Goal: Task Accomplishment & Management: Use online tool/utility

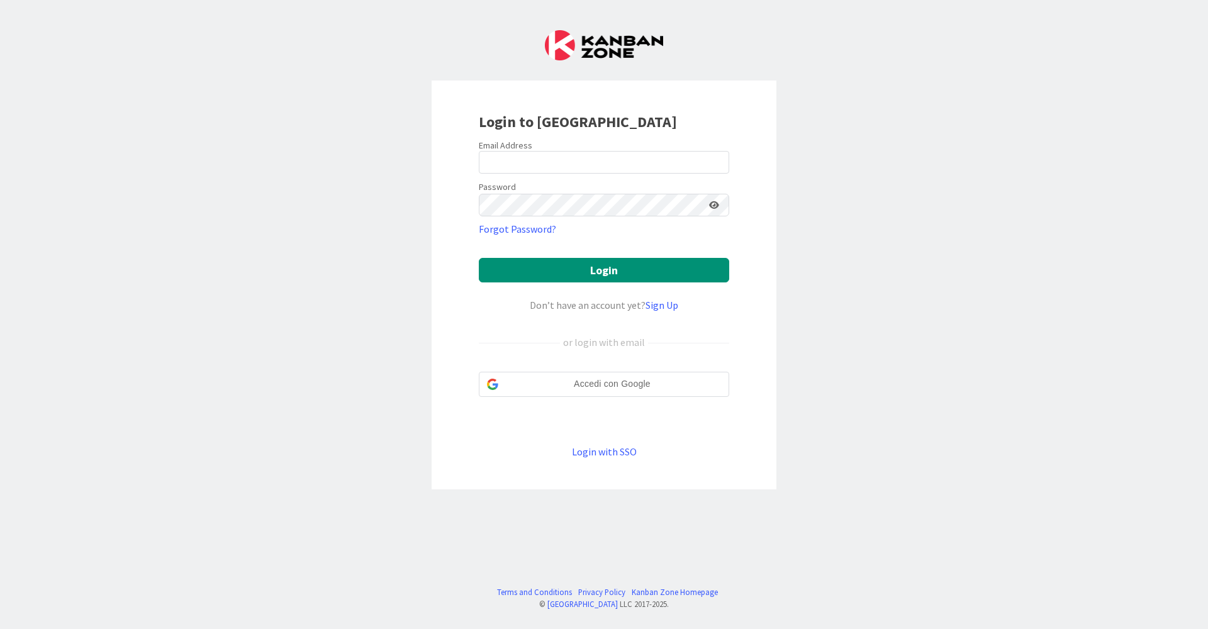
click at [479, 174] on div at bounding box center [479, 174] width 0 height 0
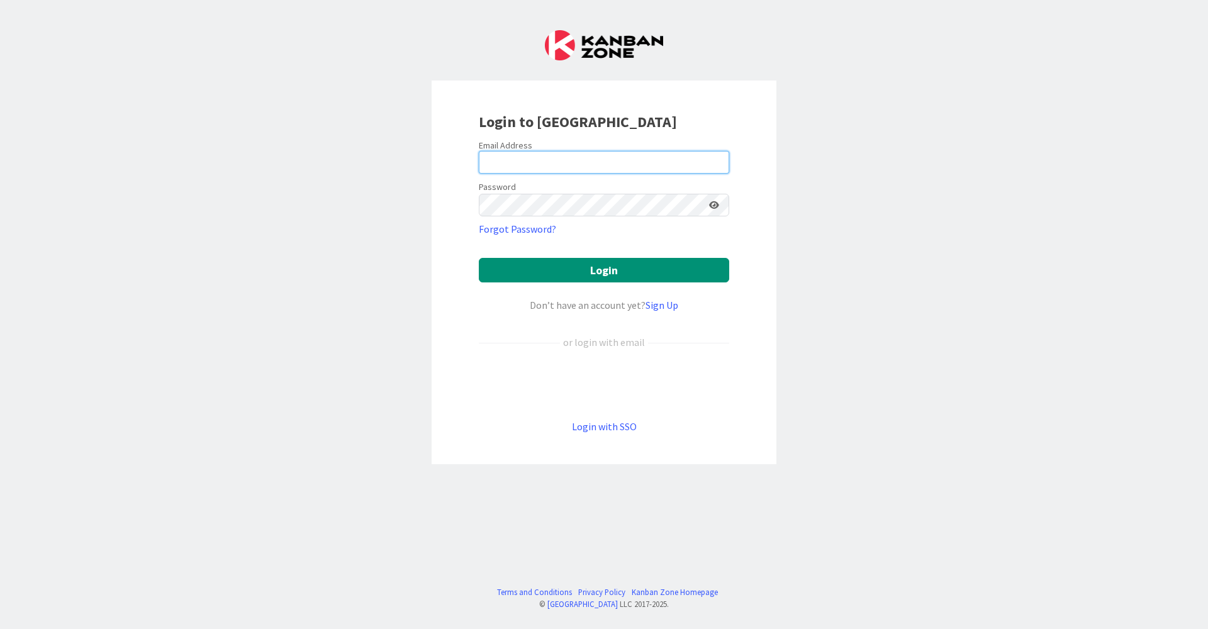
type input "[EMAIL_ADDRESS][DOMAIN_NAME]"
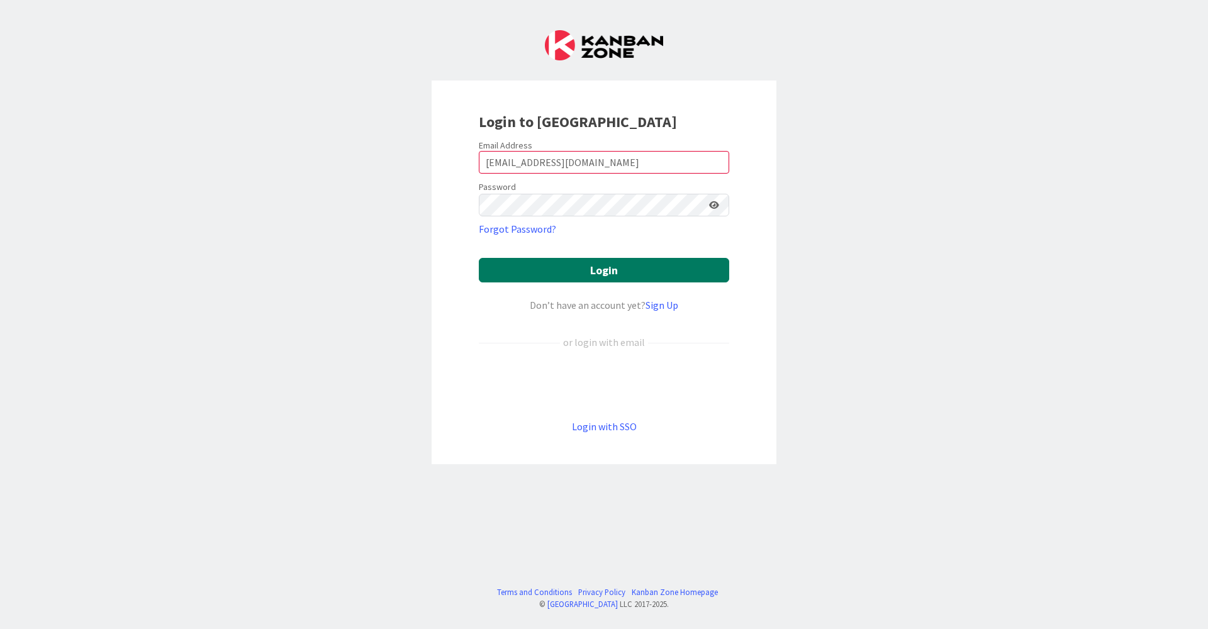
click at [573, 267] on button "Login" at bounding box center [604, 270] width 250 height 25
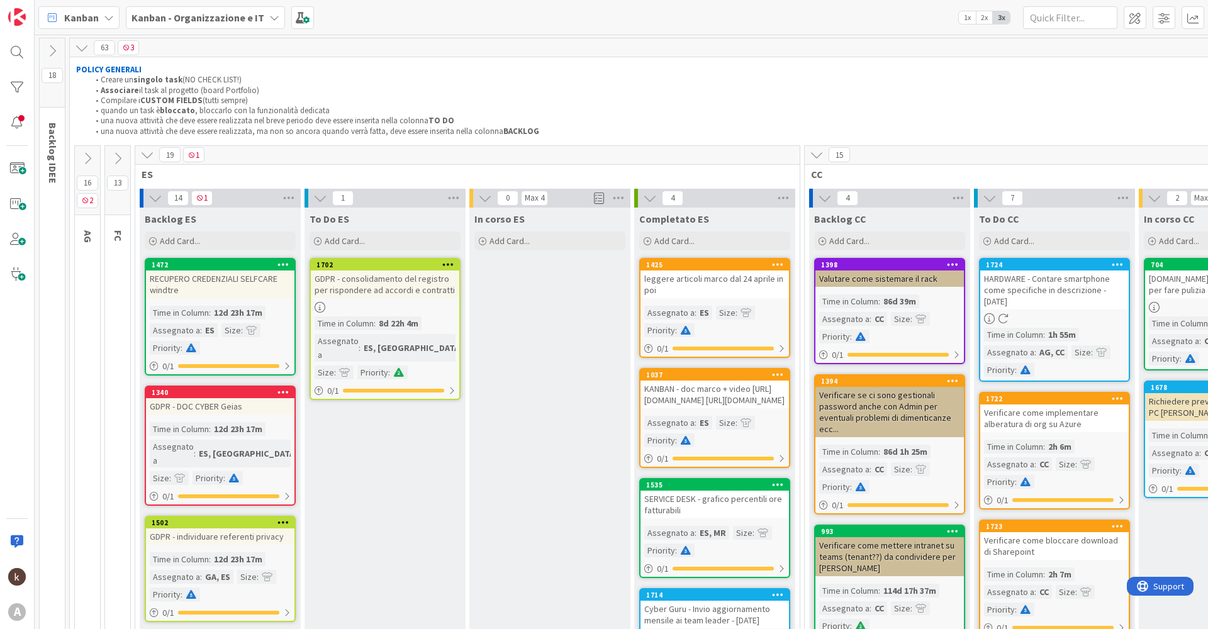
click at [90, 149] on button at bounding box center [87, 158] width 25 height 19
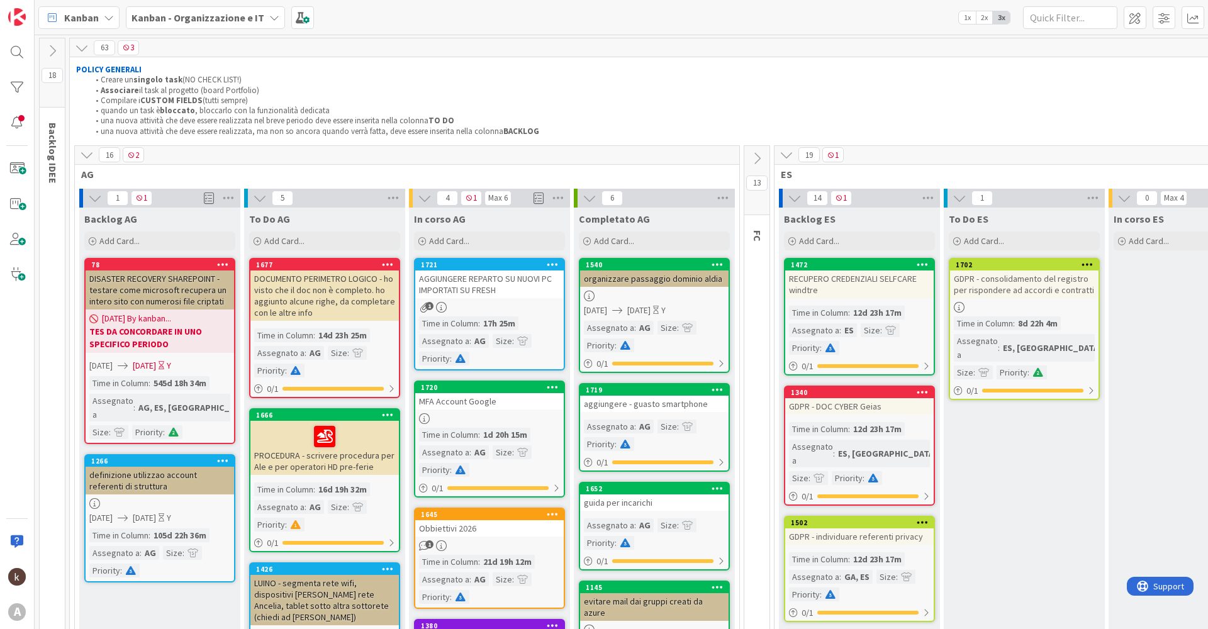
click at [497, 237] on div "Add Card..." at bounding box center [489, 241] width 151 height 19
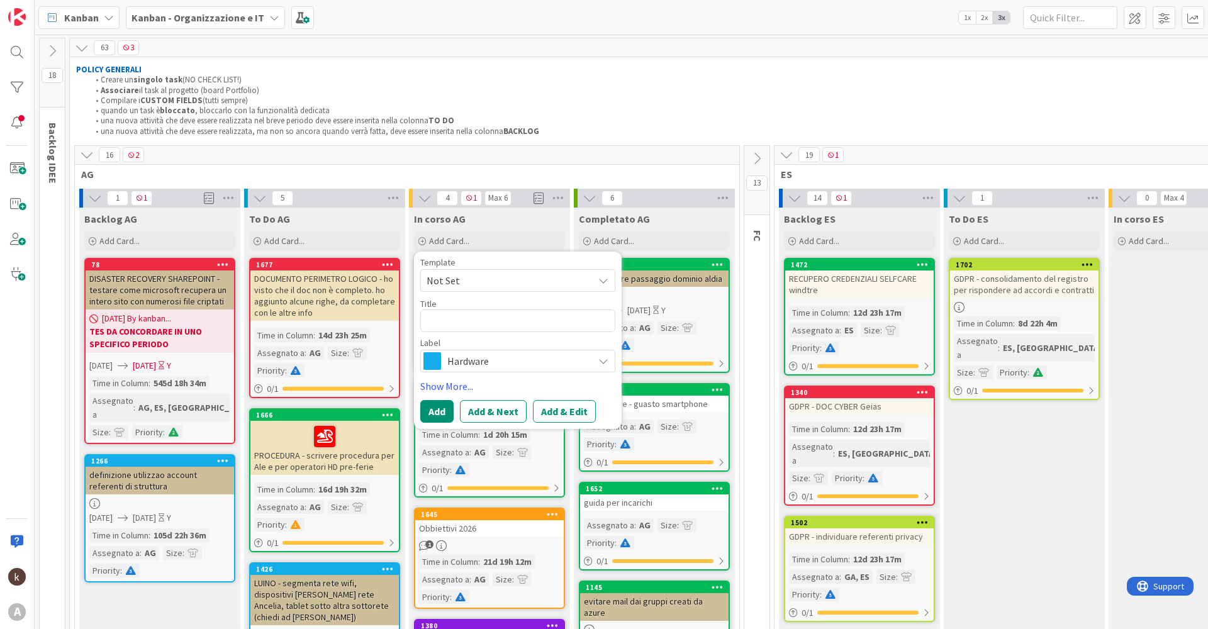
type textarea "x"
type textarea "r"
type textarea "x"
type textarea "re"
type textarea "x"
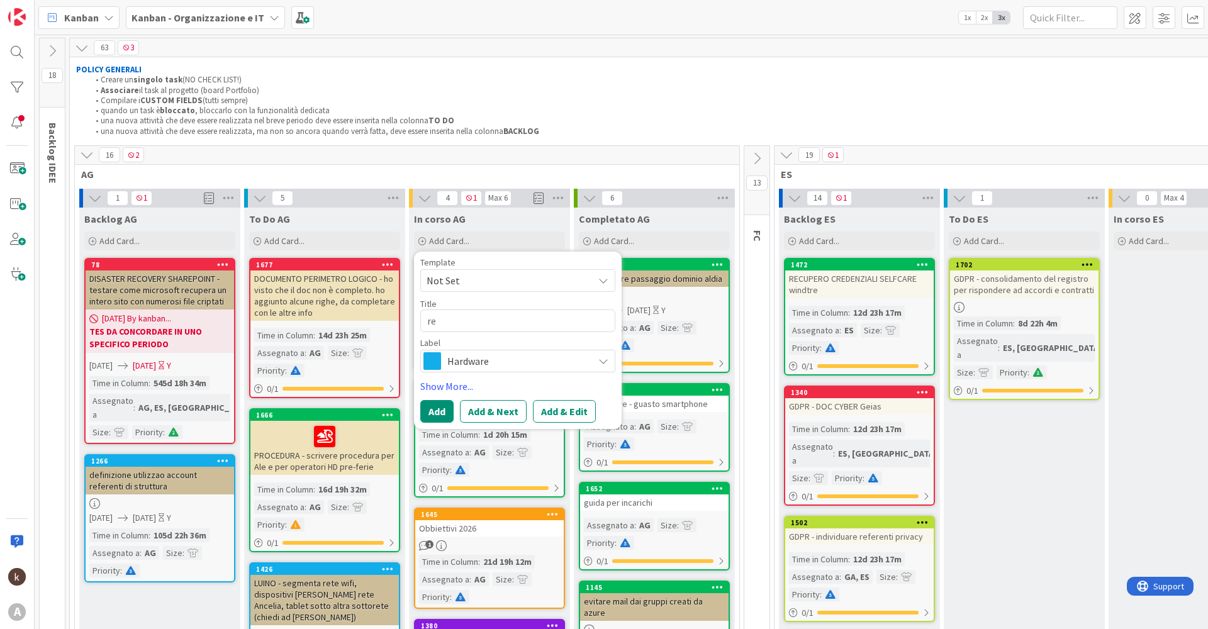
type textarea "rev"
type textarea "x"
type textarea "rev"
type textarea "x"
type textarea "rev a"
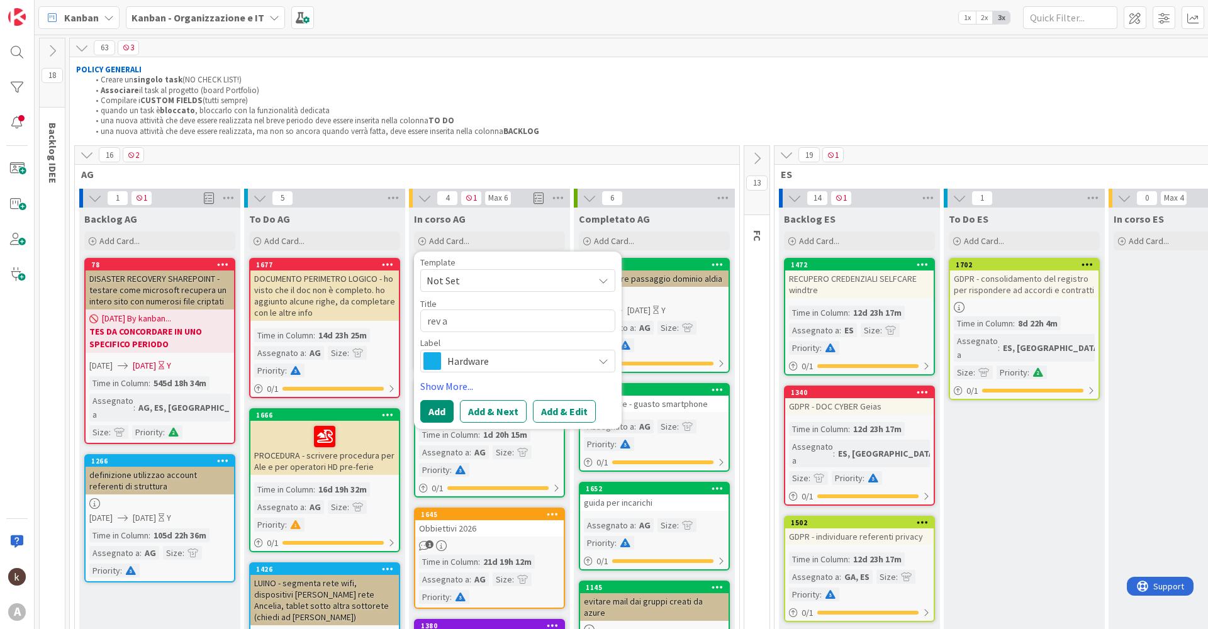
type textarea "x"
type textarea "rev an"
type textarea "x"
type textarea "rev [PERSON_NAME]"
type textarea "x"
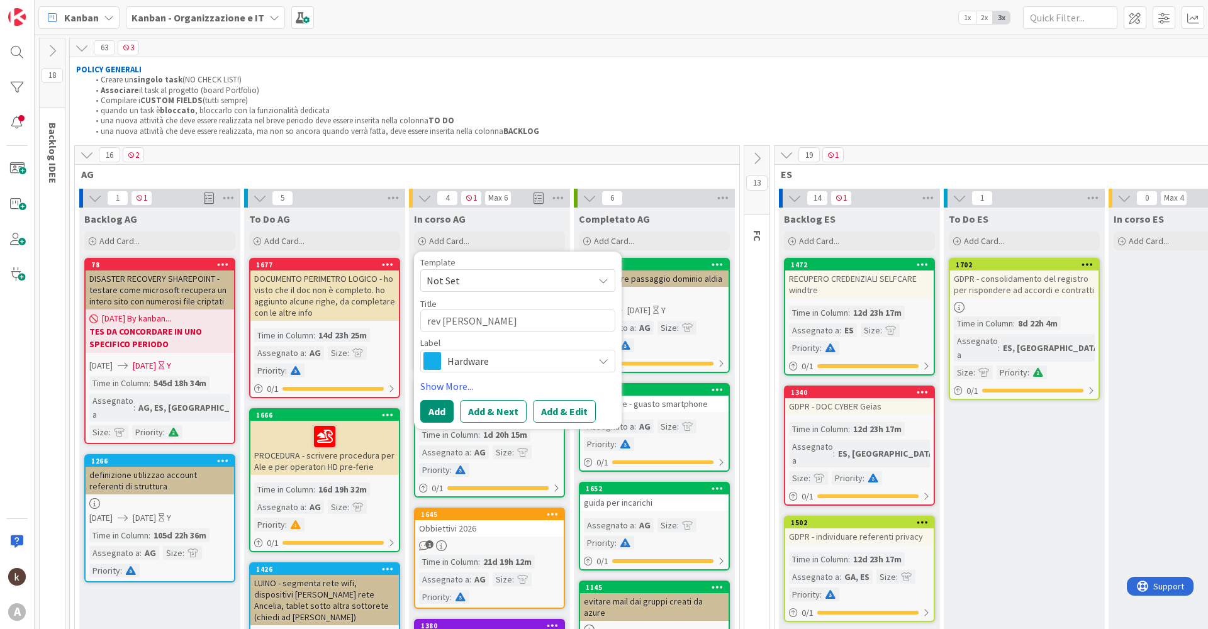
type textarea "rev anal"
type textarea "x"
type textarea "rev anali"
type textarea "x"
type textarea "rev analis"
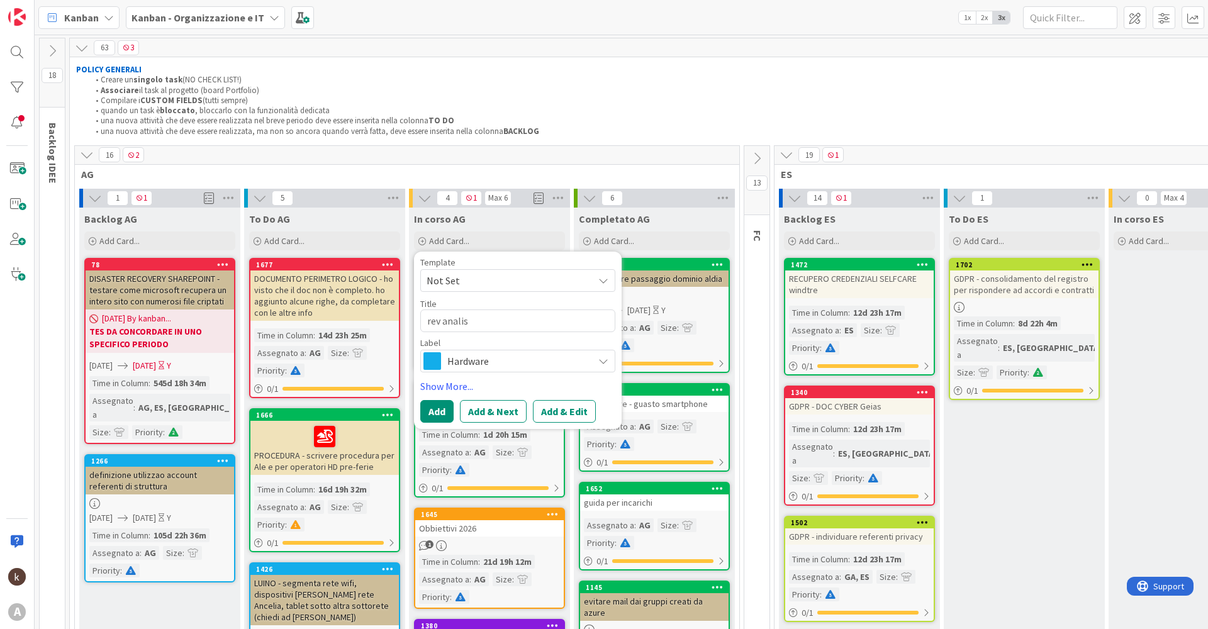
type textarea "x"
type textarea "rev analisi"
type textarea "x"
type textarea "rev analisi"
type textarea "x"
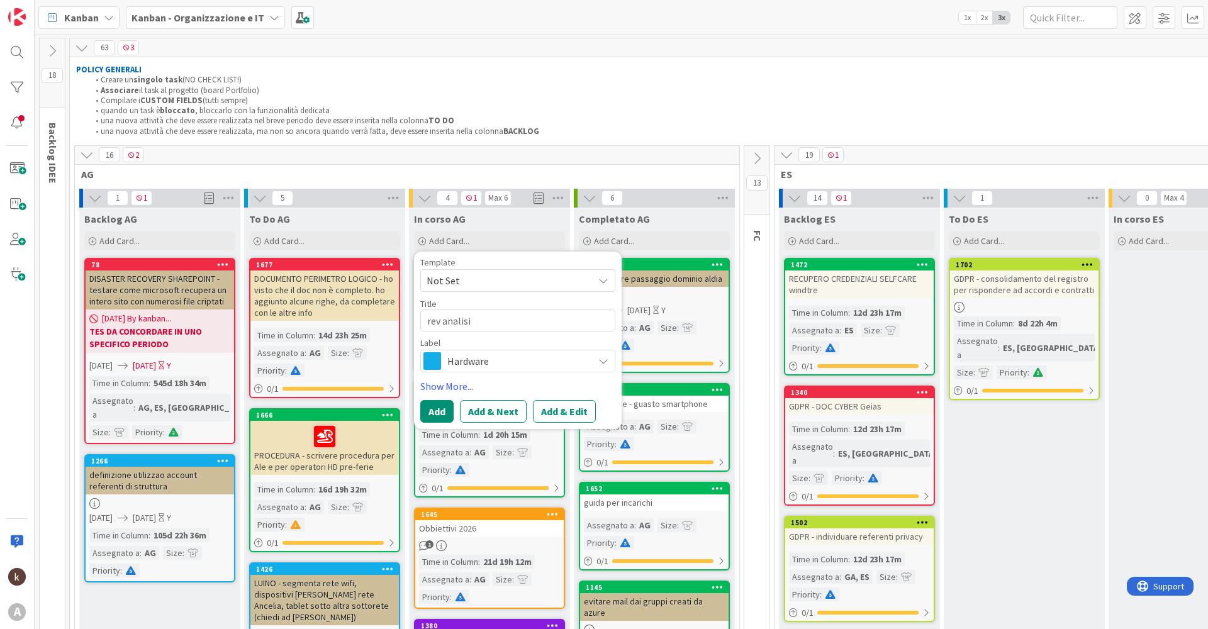
type textarea "rev analisi d"
type textarea "x"
type textarea "rev analisi de"
type textarea "x"
type textarea "rev analisi dei"
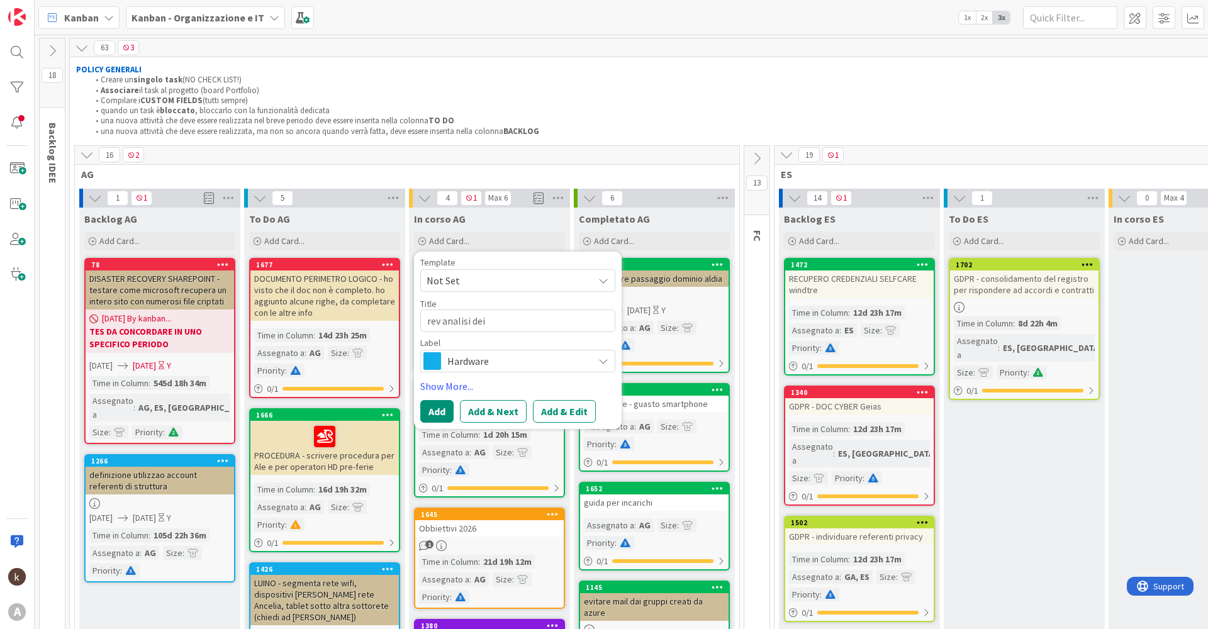
type textarea "x"
type textarea "rev analisi dei"
type textarea "x"
type textarea "rev analisi dei r"
type textarea "x"
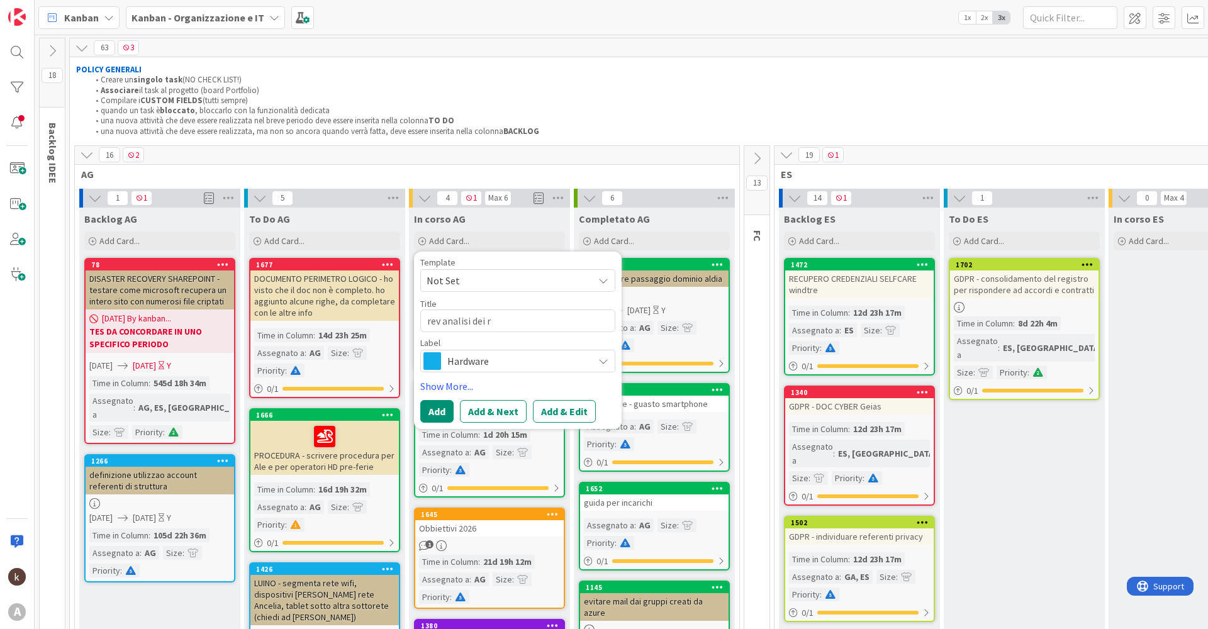
type textarea "rev analisi dei ri"
type textarea "x"
type textarea "rev analisi dei ris"
type textarea "x"
type textarea "rev analisi dei risc"
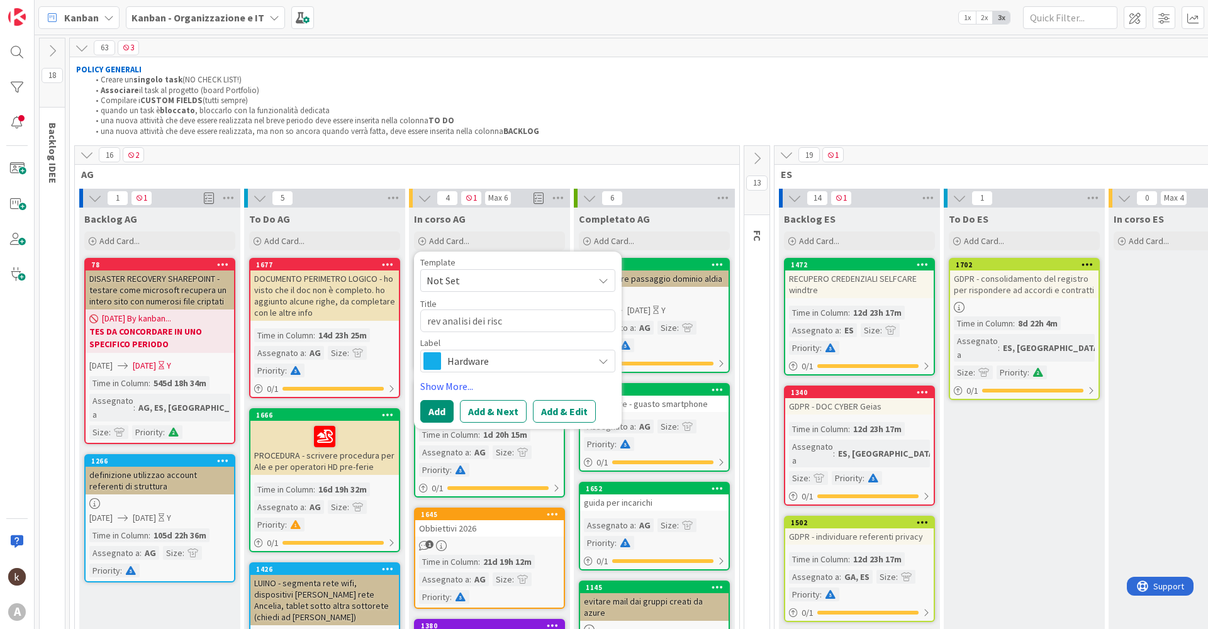
type textarea "x"
type textarea "rev analisi dei [PERSON_NAME]"
type textarea "x"
type textarea "rev analisi dei rischi"
click at [494, 370] on div "Hardware" at bounding box center [517, 361] width 195 height 23
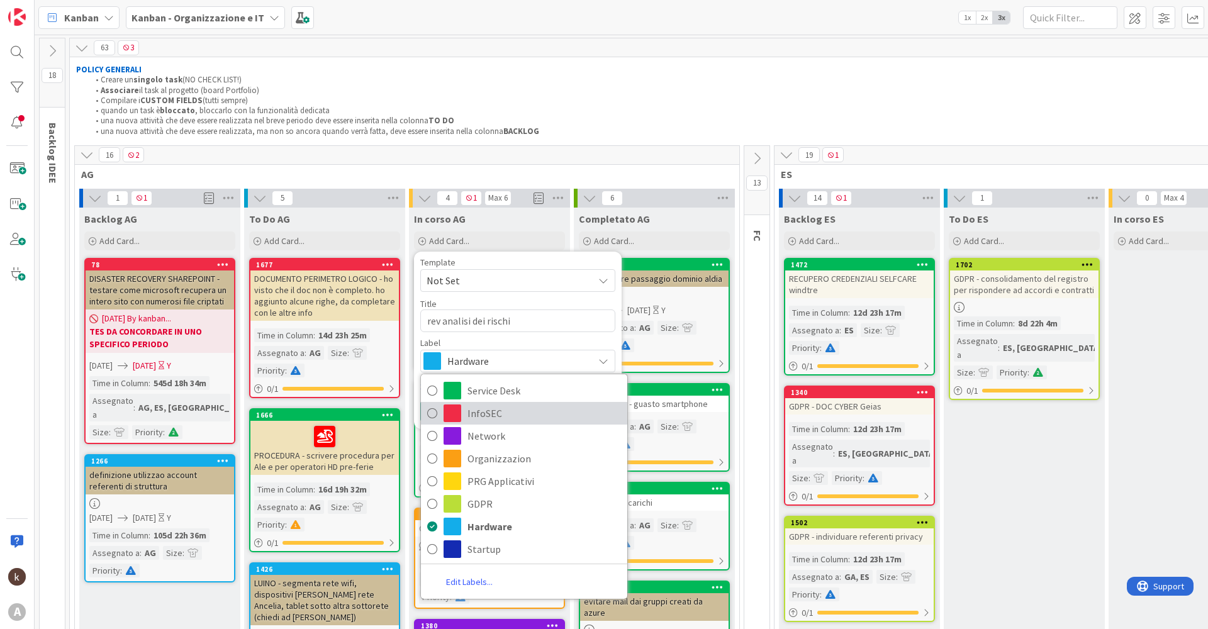
click at [490, 406] on span "InfoSEC" at bounding box center [543, 413] width 153 height 19
type textarea "x"
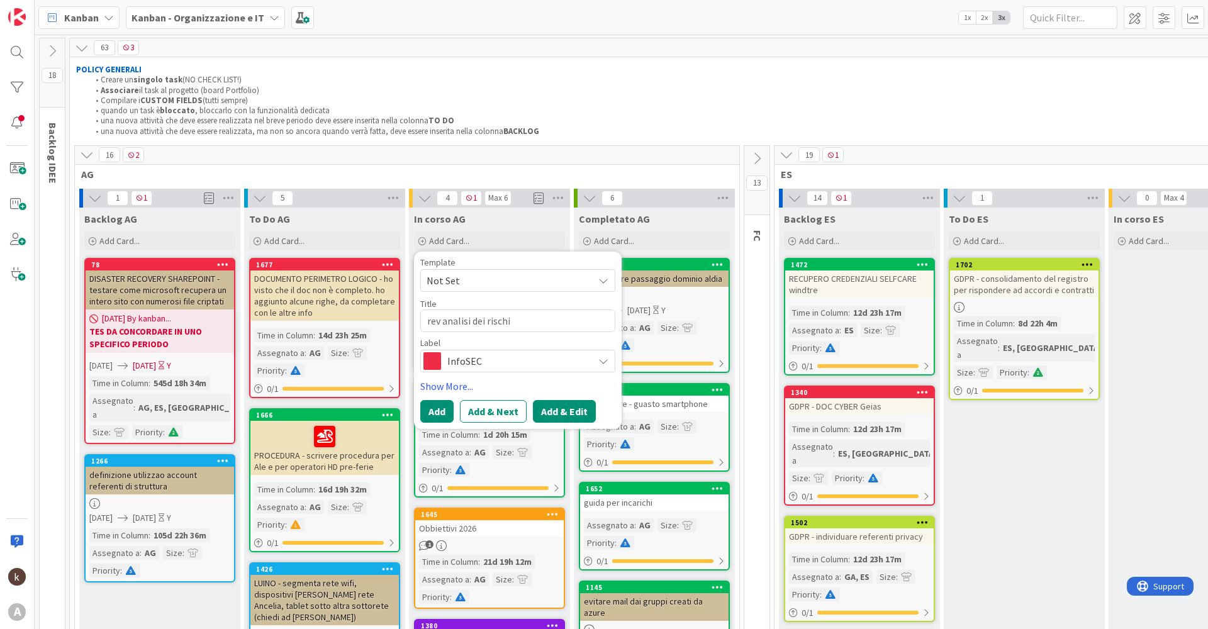
click at [565, 409] on button "Add & Edit" at bounding box center [564, 411] width 63 height 23
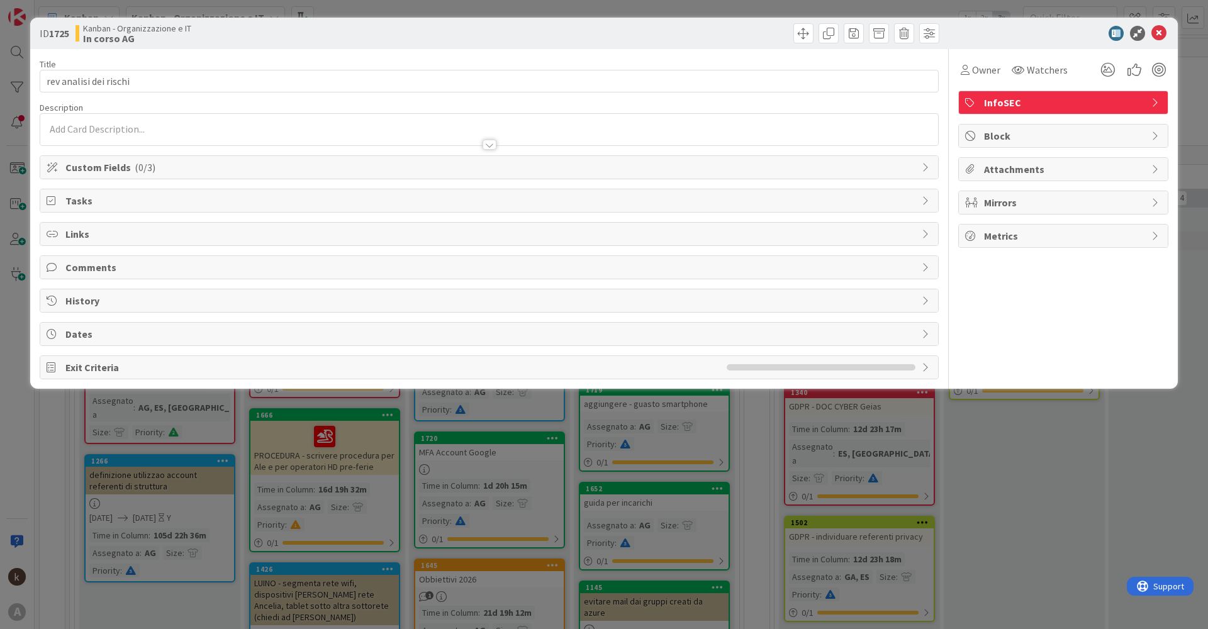
click at [167, 165] on span "Custom Fields ( 0/3 )" at bounding box center [490, 167] width 850 height 15
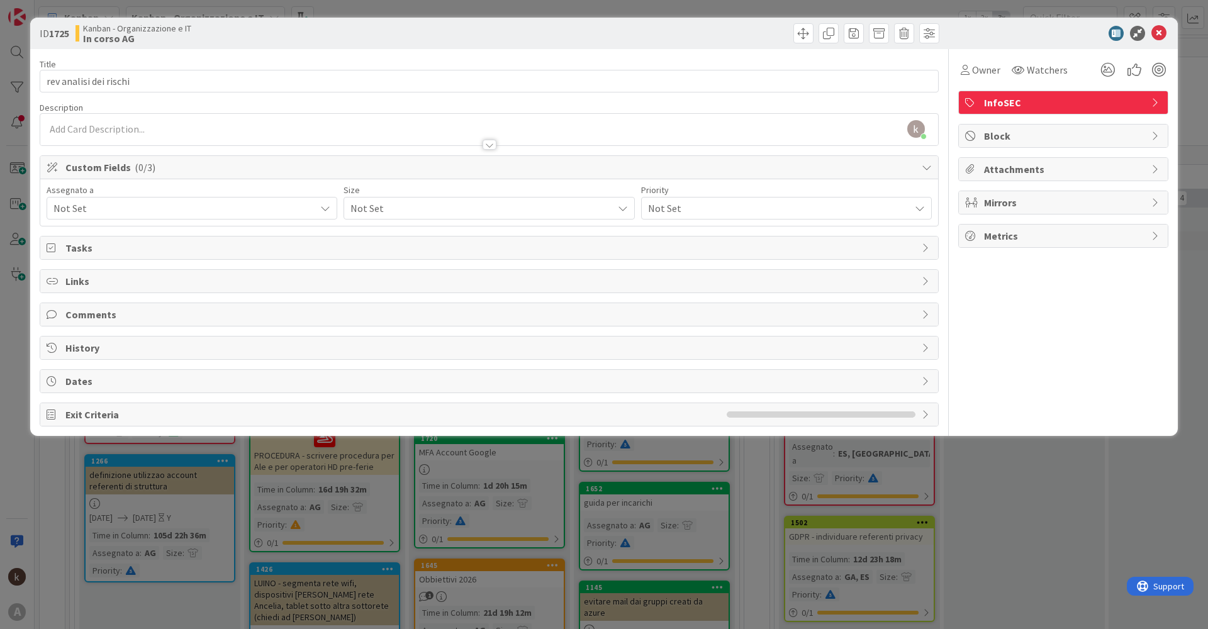
drag, startPoint x: 94, startPoint y: 204, endPoint x: 87, endPoint y: 219, distance: 16.9
click at [94, 204] on span "Not Set" at bounding box center [184, 208] width 262 height 15
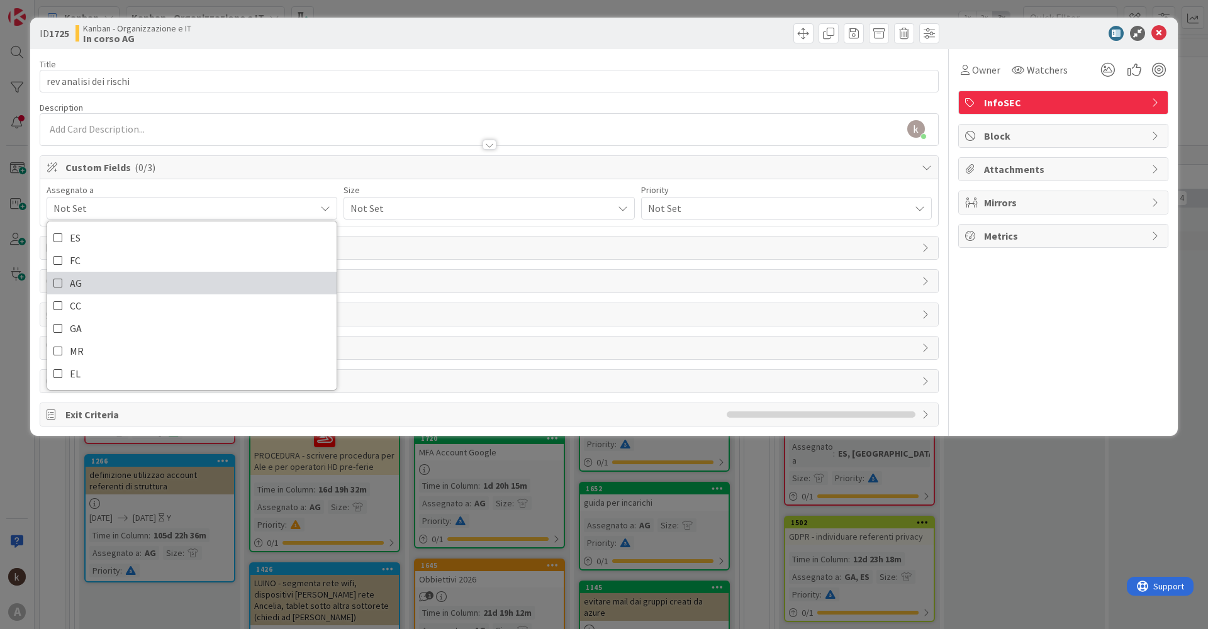
click at [60, 283] on icon at bounding box center [58, 283] width 10 height 19
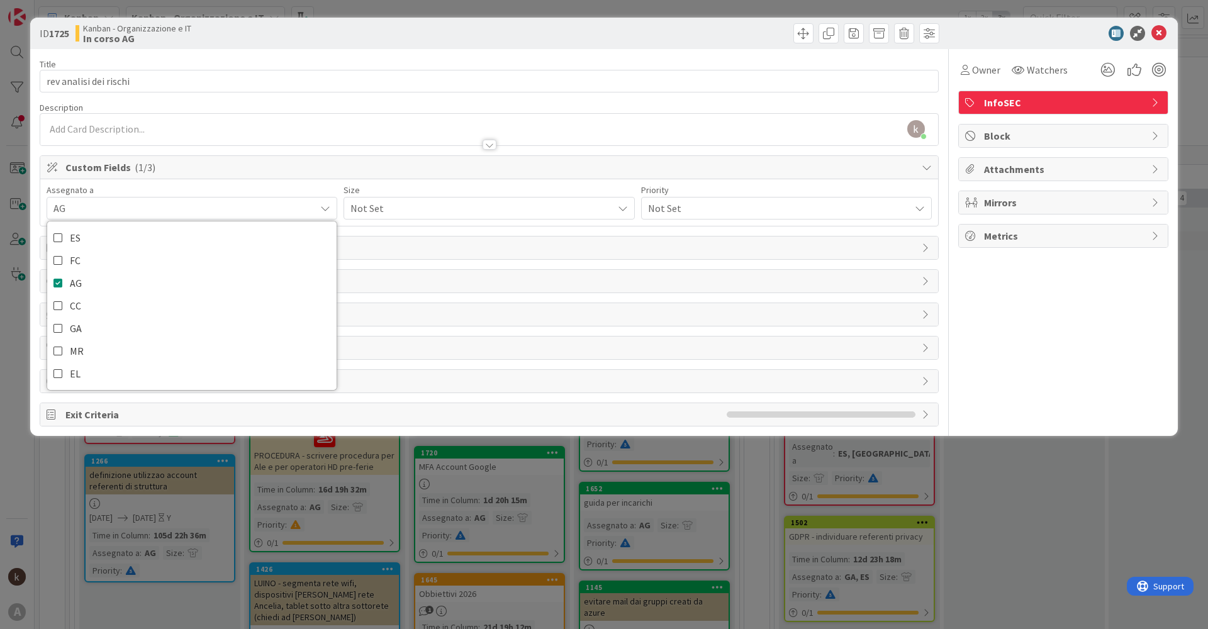
click at [389, 211] on span "Not Set" at bounding box center [477, 208] width 255 height 18
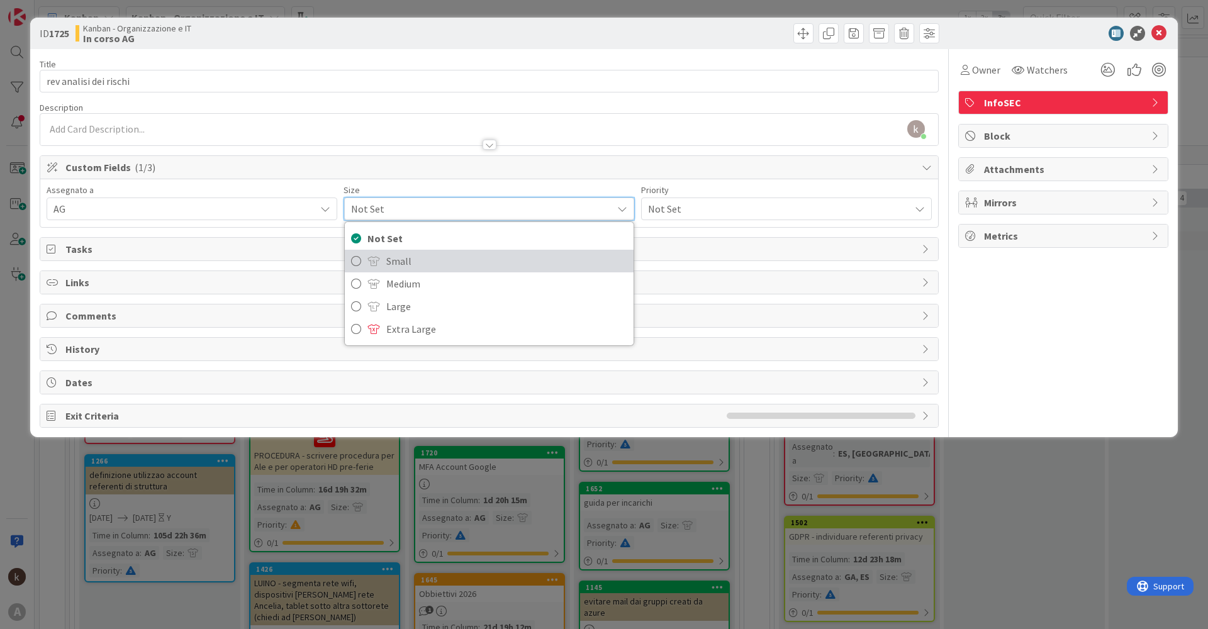
click at [371, 269] on link "Small" at bounding box center [489, 261] width 288 height 23
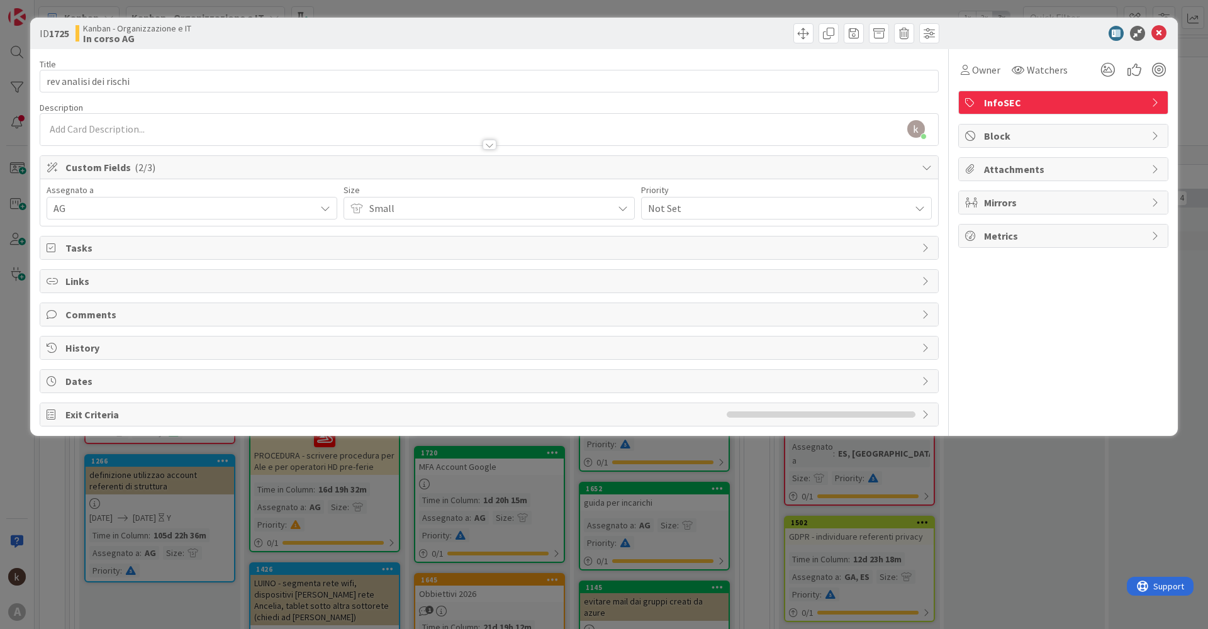
drag, startPoint x: 672, startPoint y: 206, endPoint x: 684, endPoint y: 208, distance: 12.8
click at [673, 205] on span "Not Set" at bounding box center [775, 208] width 255 height 18
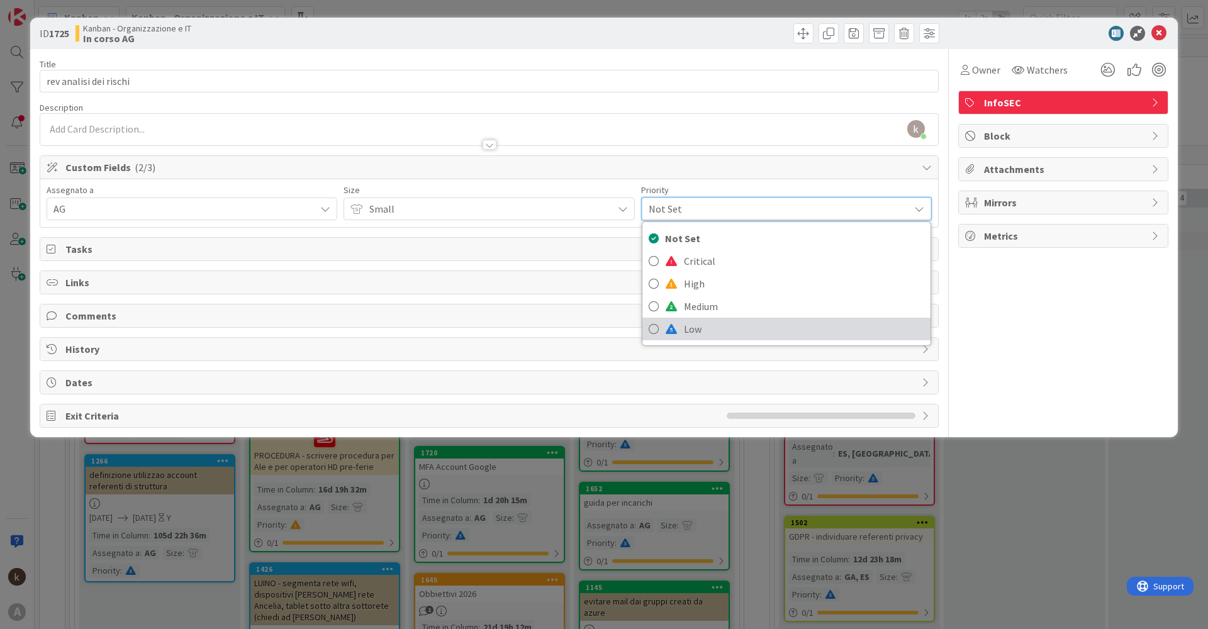
click at [678, 335] on link "Low" at bounding box center [786, 329] width 288 height 23
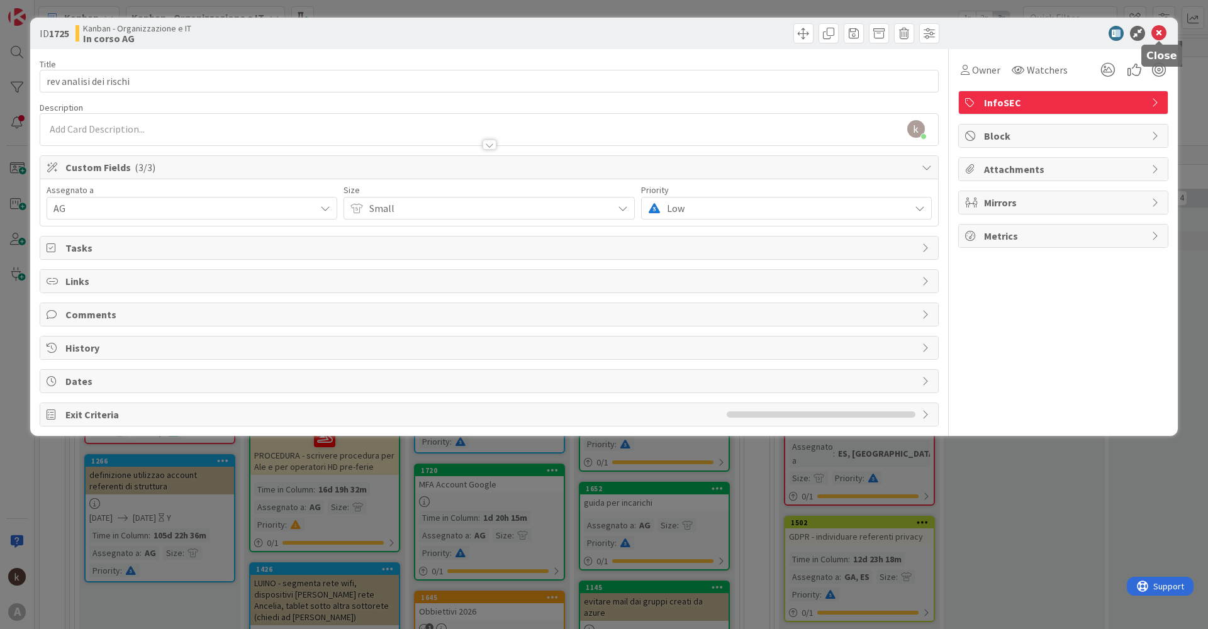
click at [1157, 37] on icon at bounding box center [1158, 33] width 15 height 15
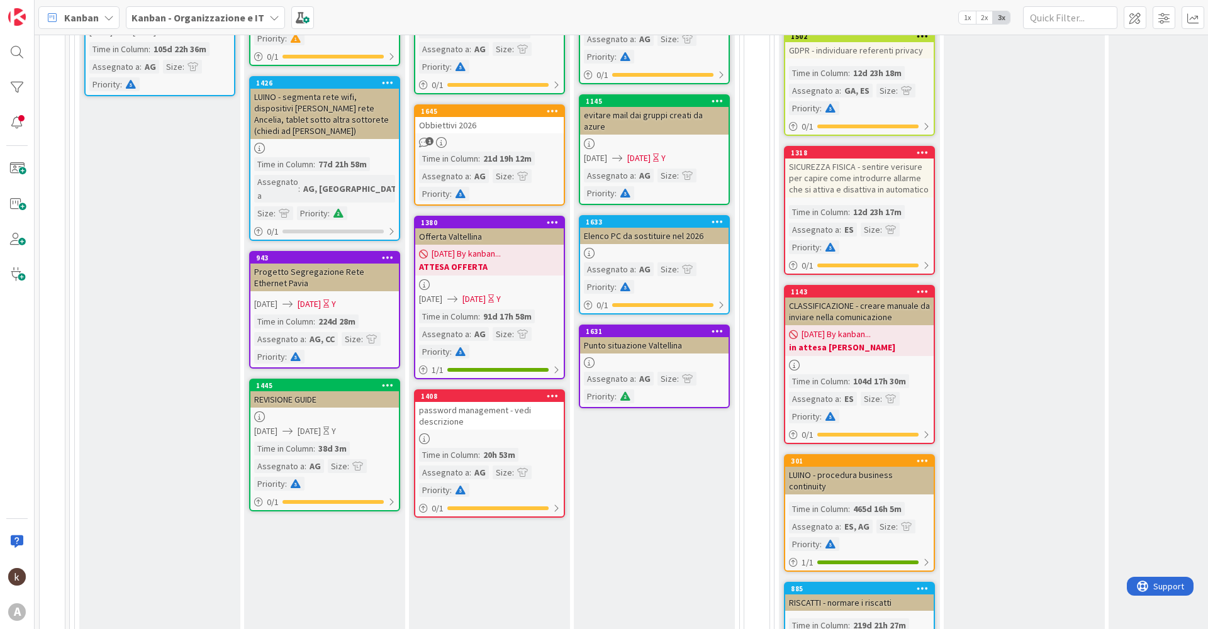
scroll to position [503, 0]
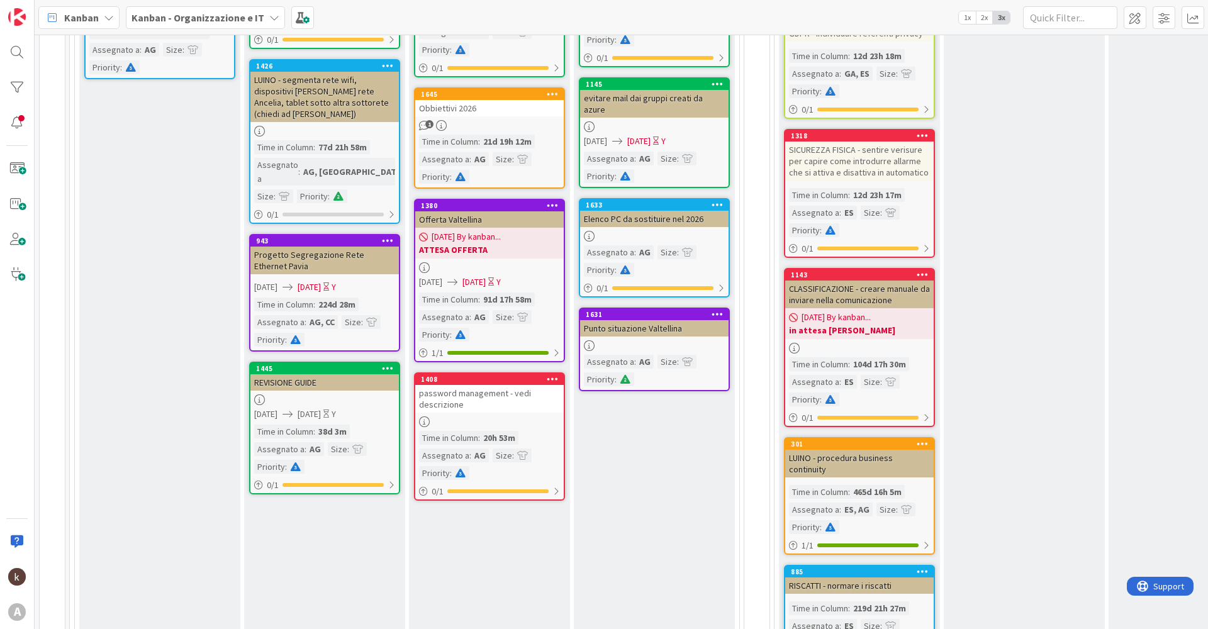
click at [425, 421] on icon at bounding box center [424, 421] width 11 height 11
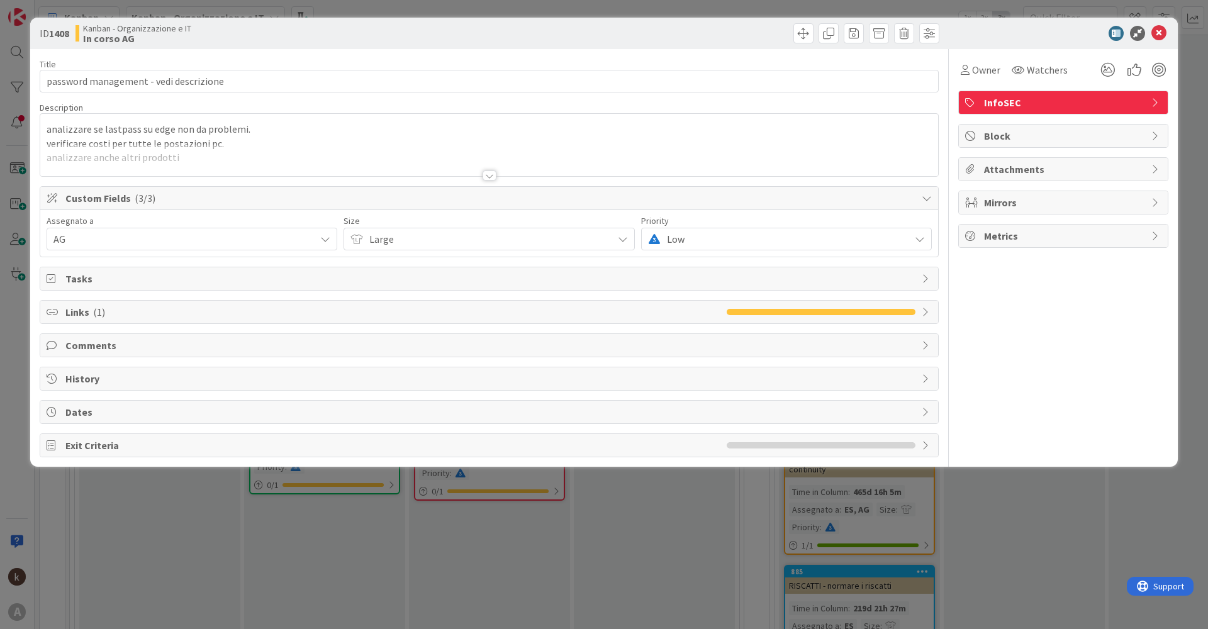
click at [489, 170] on div at bounding box center [489, 160] width 898 height 32
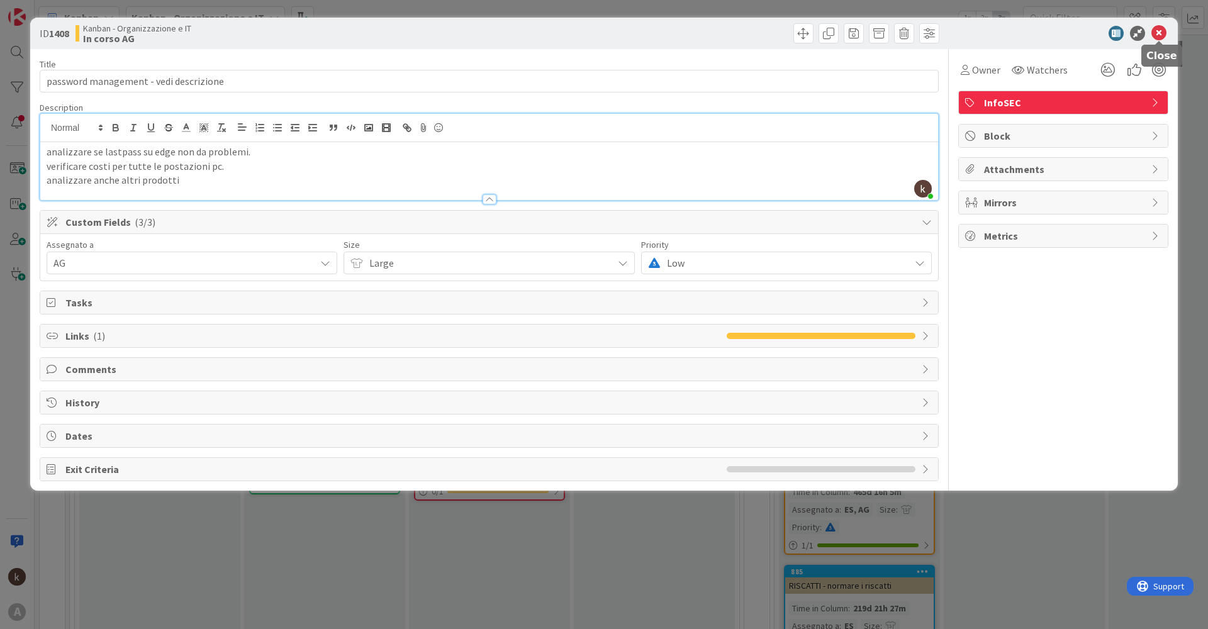
click at [1156, 30] on icon at bounding box center [1158, 33] width 15 height 15
